Goal: Task Accomplishment & Management: Manage account settings

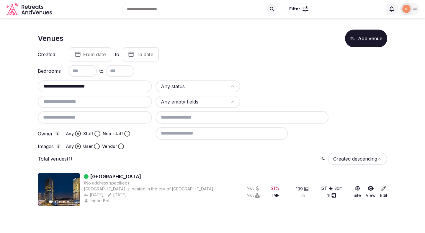
click at [118, 88] on input "**********" at bounding box center [95, 86] width 110 height 7
paste input "text"
type input "**********"
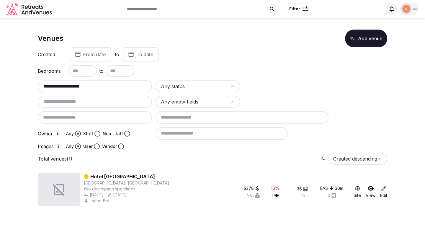
click at [126, 174] on link "Hotel [GEOGRAPHIC_DATA]" at bounding box center [122, 176] width 65 height 7
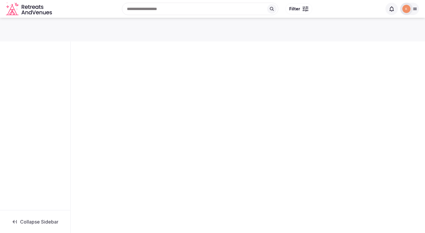
click at [126, 175] on div "Collapse Sidebar" at bounding box center [212, 123] width 425 height 211
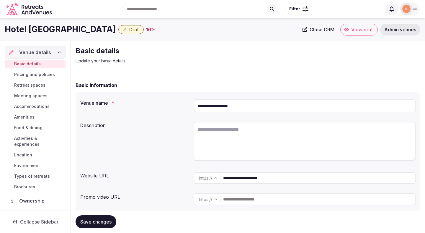
click at [232, 133] on textarea at bounding box center [305, 141] width 222 height 39
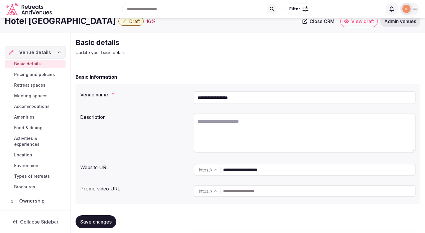
scroll to position [23, 0]
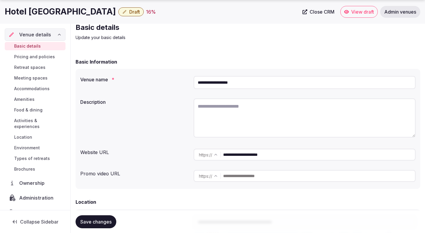
click at [263, 157] on input "**********" at bounding box center [319, 155] width 192 height 12
click at [246, 124] on textarea at bounding box center [305, 117] width 222 height 39
paste textarea "**********"
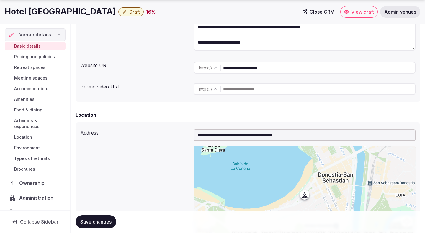
scroll to position [113, 0]
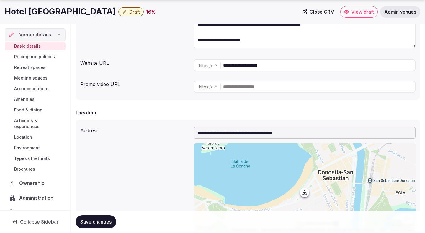
type textarea "**********"
click at [105, 218] on button "Save changes" at bounding box center [96, 221] width 41 height 13
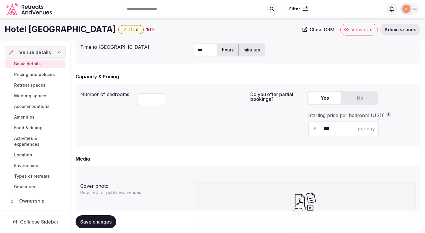
scroll to position [235, 0]
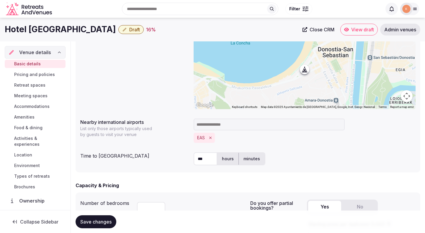
click at [103, 221] on span "Save changes" at bounding box center [95, 222] width 31 height 6
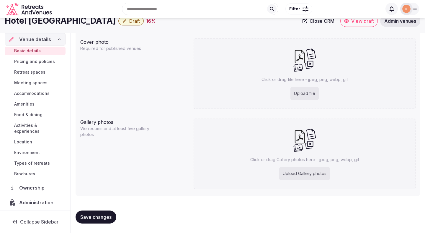
scroll to position [486, 0]
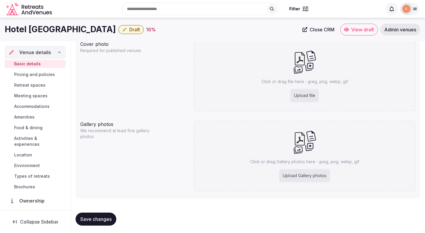
click at [302, 95] on div "Upload file" at bounding box center [305, 95] width 28 height 13
type input "**********"
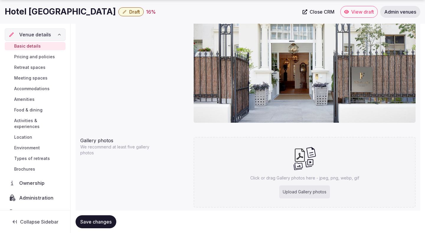
scroll to position [547, 0]
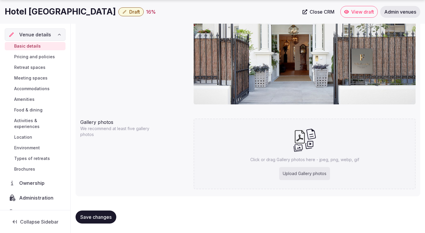
click at [103, 214] on span "Save changes" at bounding box center [95, 217] width 31 height 6
click at [100, 213] on button "Save changes" at bounding box center [96, 216] width 41 height 13
click at [300, 170] on div "Upload Gallery photos" at bounding box center [304, 173] width 51 height 13
type input "**********"
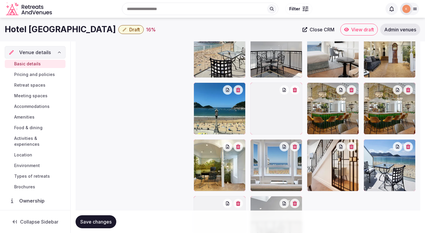
scroll to position [672, 0]
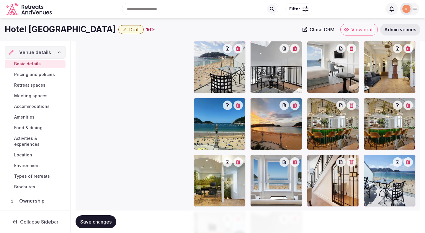
click at [410, 105] on icon "button" at bounding box center [408, 105] width 4 height 5
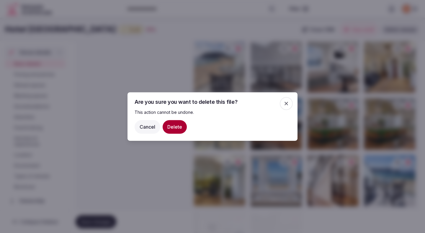
click at [180, 128] on button "Delete" at bounding box center [175, 127] width 24 height 14
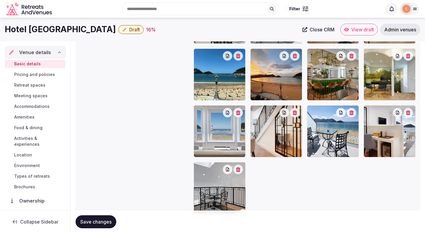
scroll to position [716, 0]
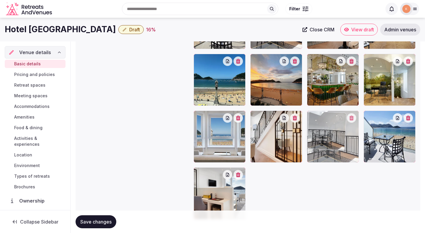
drag, startPoint x: 205, startPoint y: 183, endPoint x: 319, endPoint y: 150, distance: 119.1
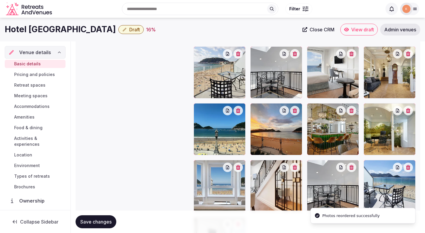
scroll to position [664, 0]
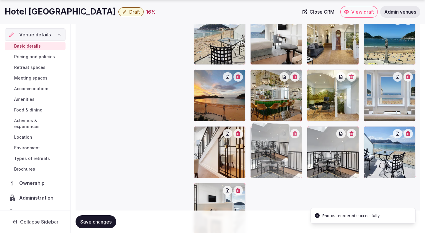
drag, startPoint x: 278, startPoint y: 92, endPoint x: 306, endPoint y: 200, distance: 112.1
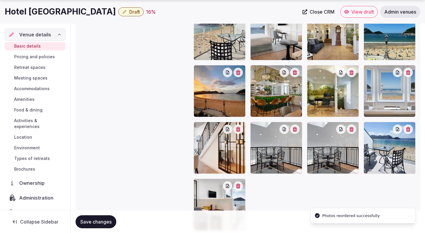
click at [299, 132] on button "button" at bounding box center [294, 128] width 9 height 9
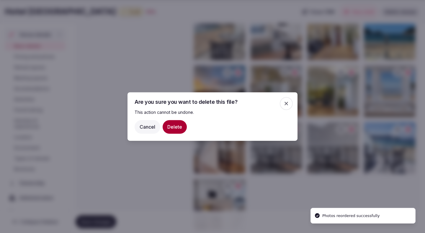
click at [175, 126] on button "Delete" at bounding box center [175, 127] width 24 height 14
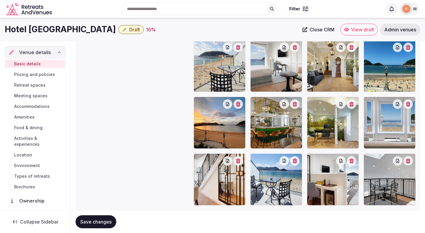
scroll to position [672, 0]
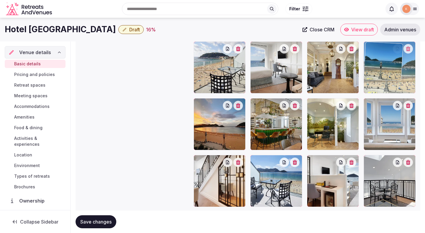
drag, startPoint x: 385, startPoint y: 82, endPoint x: 392, endPoint y: 90, distance: 10.7
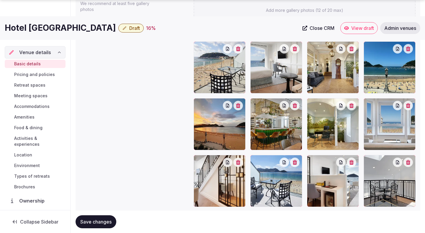
scroll to position [677, 0]
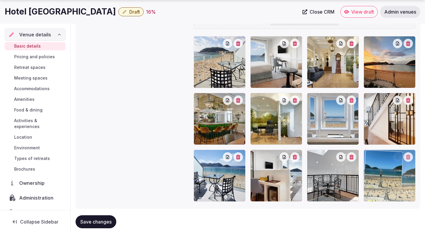
drag, startPoint x: 378, startPoint y: 72, endPoint x: 377, endPoint y: 182, distance: 109.3
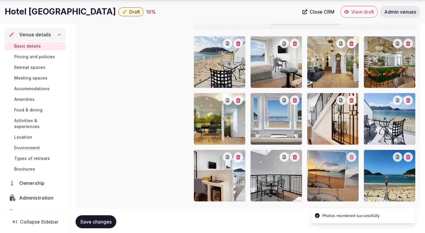
drag, startPoint x: 392, startPoint y: 64, endPoint x: 333, endPoint y: 177, distance: 127.1
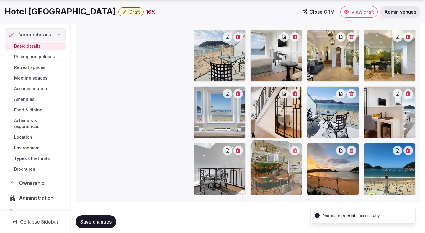
drag, startPoint x: 376, startPoint y: 79, endPoint x: 282, endPoint y: 189, distance: 144.5
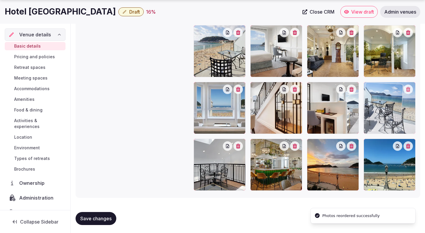
drag, startPoint x: 331, startPoint y: 120, endPoint x: 375, endPoint y: 120, distance: 44.0
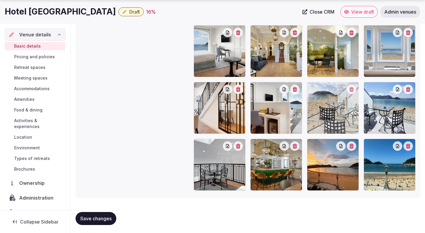
drag, startPoint x: 215, startPoint y: 66, endPoint x: 346, endPoint y: 122, distance: 143.0
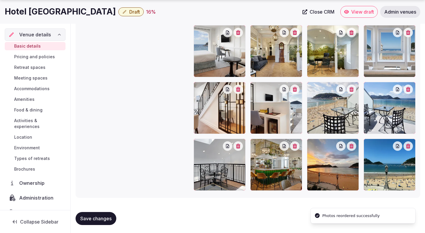
click at [353, 92] on button "button" at bounding box center [351, 88] width 9 height 9
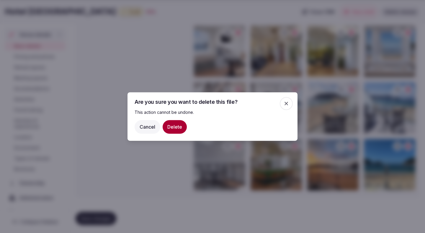
click at [178, 123] on button "Delete" at bounding box center [175, 127] width 24 height 14
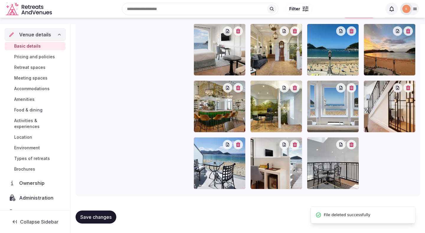
scroll to position [671, 0]
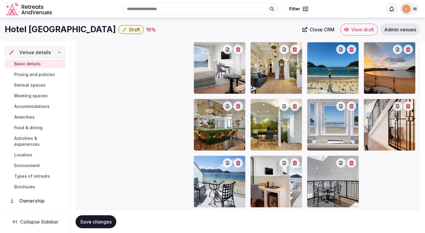
click at [100, 221] on span "Save changes" at bounding box center [95, 222] width 31 height 6
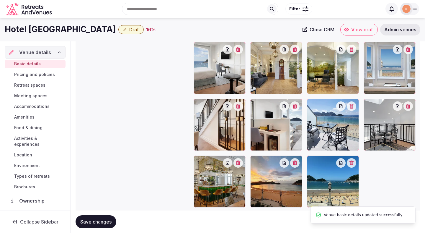
click at [100, 221] on span "Save changes" at bounding box center [95, 222] width 31 height 6
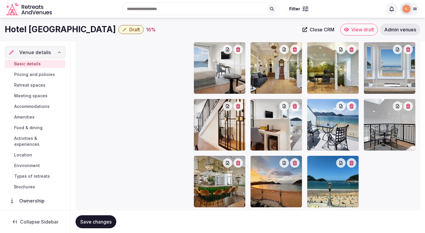
click at [100, 221] on span "Save changes" at bounding box center [95, 222] width 31 height 6
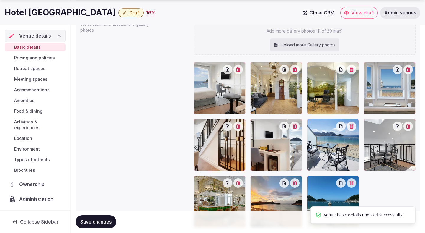
scroll to position [690, 0]
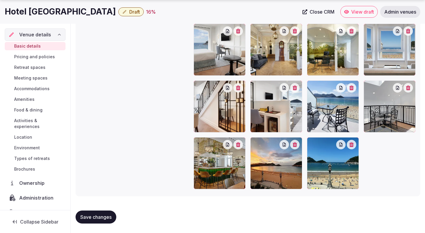
click at [43, 56] on span "Pricing and policies" at bounding box center [34, 57] width 41 height 6
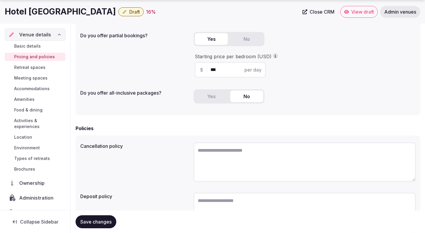
scroll to position [115, 0]
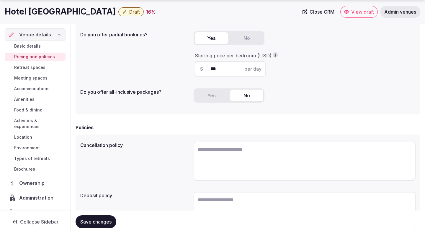
click at [35, 70] on span "Retreat spaces" at bounding box center [29, 67] width 31 height 6
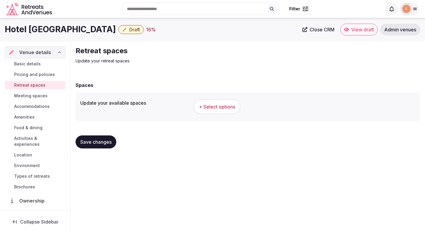
click at [222, 107] on span "+ Select options" at bounding box center [217, 106] width 36 height 6
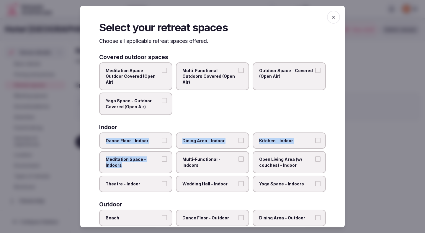
drag, startPoint x: 149, startPoint y: 167, endPoint x: 163, endPoint y: 137, distance: 32.9
click at [163, 137] on div "Dance Floor - Indoor Dining Area - Indoor Kitchen - Indoor Meditation Space - I…" at bounding box center [212, 162] width 227 height 60
click at [163, 137] on label "Dance Floor - Indoor" at bounding box center [135, 140] width 73 height 17
click at [163, 137] on button "Dance Floor - Indoor" at bounding box center [164, 139] width 5 height 5
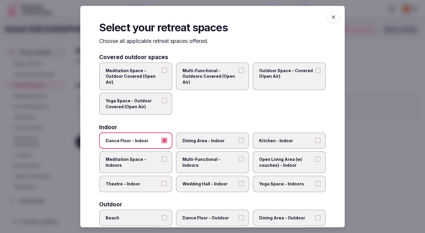
click at [160, 181] on label "Theatre - Indoor" at bounding box center [135, 183] width 73 height 17
click at [162, 181] on button "Theatre - Indoor" at bounding box center [164, 183] width 5 height 5
click at [209, 159] on span "Multi-Functional - Indoors" at bounding box center [210, 162] width 54 height 12
click at [239, 159] on button "Multi-Functional - Indoors" at bounding box center [241, 158] width 5 height 5
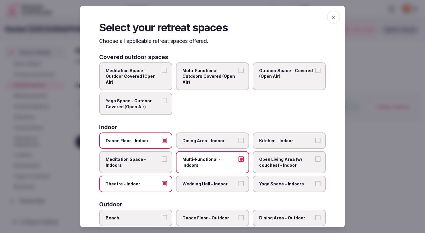
click at [222, 144] on label "Dining Area - Indoor" at bounding box center [212, 140] width 73 height 17
click at [239, 143] on button "Dining Area - Indoor" at bounding box center [241, 139] width 5 height 5
click at [223, 180] on label "Wedding Hall - Indoor" at bounding box center [212, 183] width 73 height 17
click at [239, 181] on button "Wedding Hall - Indoor" at bounding box center [241, 183] width 5 height 5
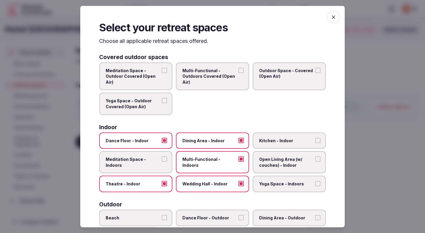
click at [287, 164] on span "Open Living Area (w/ couches) - Indoor" at bounding box center [286, 162] width 54 height 12
click at [315, 162] on button "Open Living Area (w/ couches) - Indoor" at bounding box center [317, 158] width 5 height 5
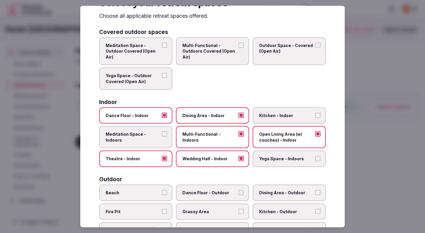
scroll to position [26, 0]
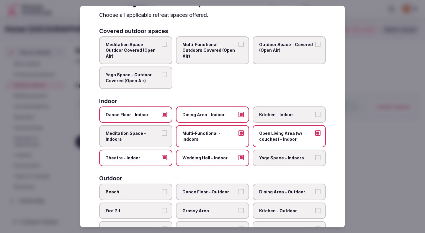
click at [287, 135] on span "Open Living Area (w/ couches) - Indoor" at bounding box center [286, 136] width 54 height 12
click at [315, 135] on button "Open Living Area (w/ couches) - Indoor" at bounding box center [317, 132] width 5 height 5
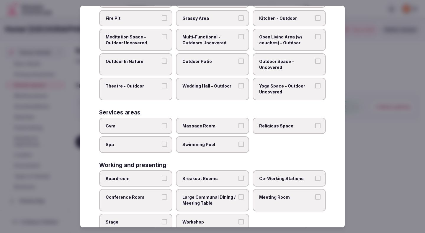
scroll to position [234, 0]
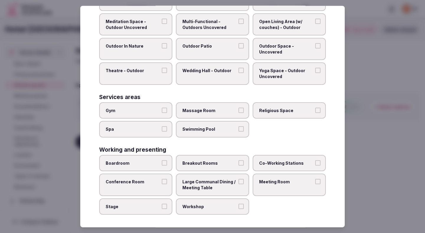
click at [151, 180] on span "Conference Room" at bounding box center [133, 182] width 54 height 6
click at [162, 180] on button "Conference Room" at bounding box center [164, 181] width 5 height 5
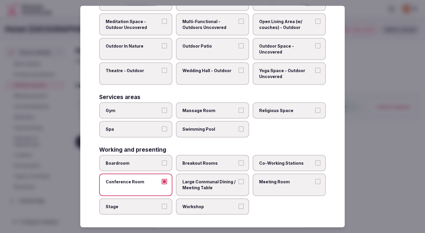
click at [196, 164] on span "Breakout Rooms" at bounding box center [210, 163] width 54 height 6
click at [239, 164] on button "Breakout Rooms" at bounding box center [241, 162] width 5 height 5
click at [265, 190] on label "Meeting Room" at bounding box center [289, 184] width 73 height 22
click at [315, 184] on button "Meeting Room" at bounding box center [317, 181] width 5 height 5
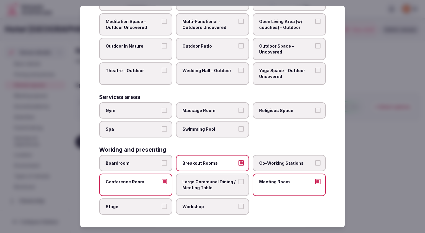
click at [225, 211] on label "Workshop" at bounding box center [212, 206] width 73 height 17
click at [239, 208] on button "Workshop" at bounding box center [241, 205] width 5 height 5
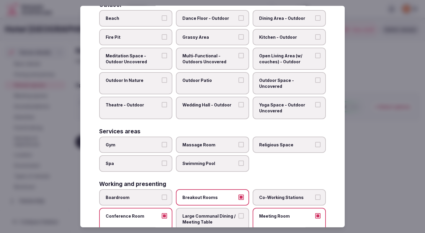
scroll to position [198, 0]
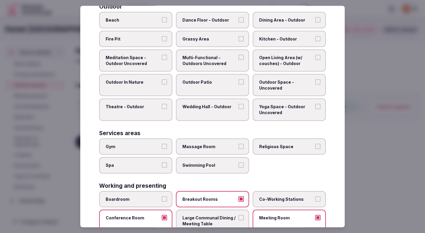
click at [198, 164] on span "Swimming Pool" at bounding box center [210, 165] width 54 height 6
click at [239, 164] on button "Swimming Pool" at bounding box center [241, 164] width 5 height 5
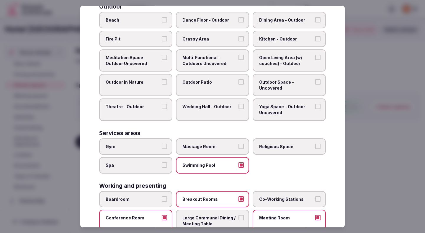
click at [160, 151] on label "Gym" at bounding box center [135, 146] width 73 height 17
click at [162, 149] on button "Gym" at bounding box center [164, 145] width 5 height 5
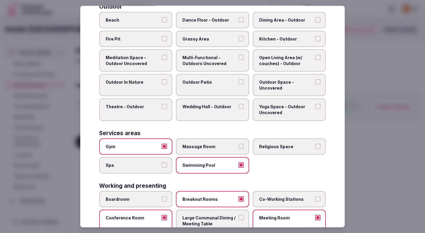
click at [363, 144] on div at bounding box center [212, 116] width 425 height 233
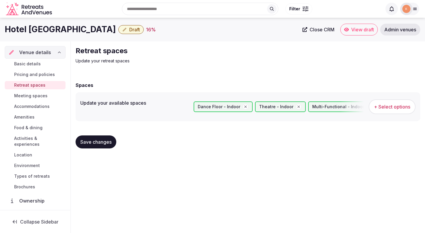
click at [95, 144] on span "Save changes" at bounding box center [95, 142] width 31 height 6
click at [98, 146] on button "Save changes" at bounding box center [96, 141] width 41 height 13
click at [40, 97] on span "Meeting spaces" at bounding box center [30, 96] width 33 height 6
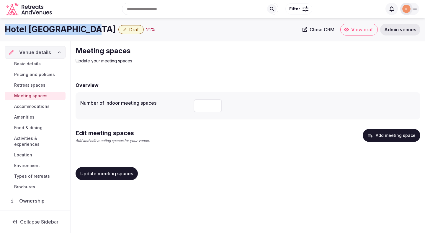
copy h1 "Hotel [GEOGRAPHIC_DATA]"
drag, startPoint x: 79, startPoint y: 30, endPoint x: 0, endPoint y: 28, distance: 78.6
click at [0, 28] on div "Hotel Villa Favorita Draft 21 % Close CRM View draft Admin venues" at bounding box center [212, 30] width 425 height 12
click at [215, 110] on input "number" at bounding box center [208, 105] width 28 height 13
type input "*"
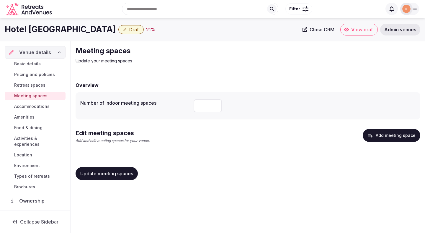
click at [127, 170] on span "Update meeting spaces" at bounding box center [106, 173] width 53 height 6
click at [105, 166] on div "Update meeting spaces" at bounding box center [248, 173] width 345 height 22
click at [105, 169] on button "Update meeting spaces" at bounding box center [107, 173] width 62 height 13
click at [387, 135] on button "Add meeting space" at bounding box center [392, 135] width 58 height 13
